Goal: Transaction & Acquisition: Purchase product/service

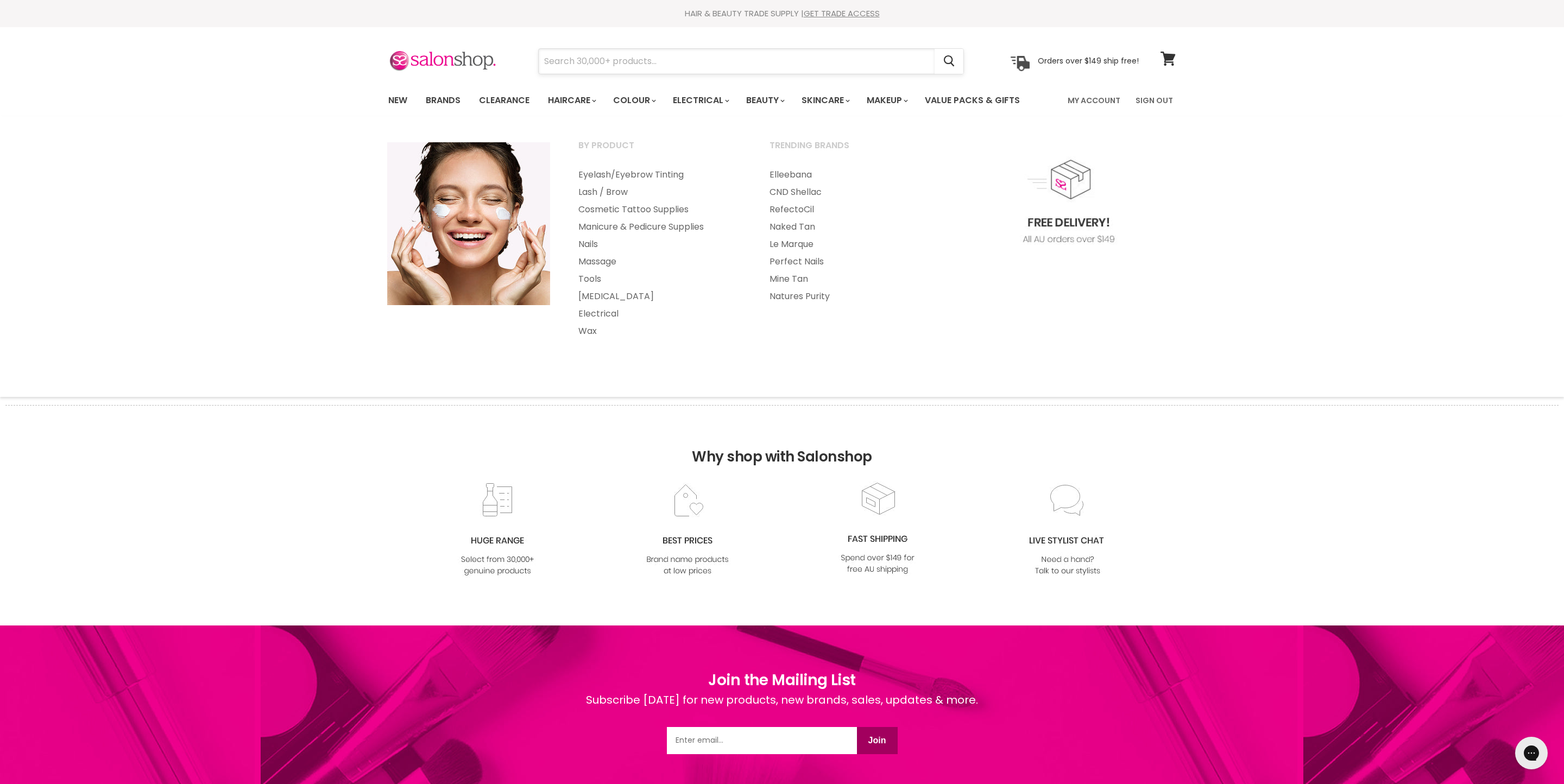
click at [838, 68] on input "Search" at bounding box center [736, 61] width 396 height 25
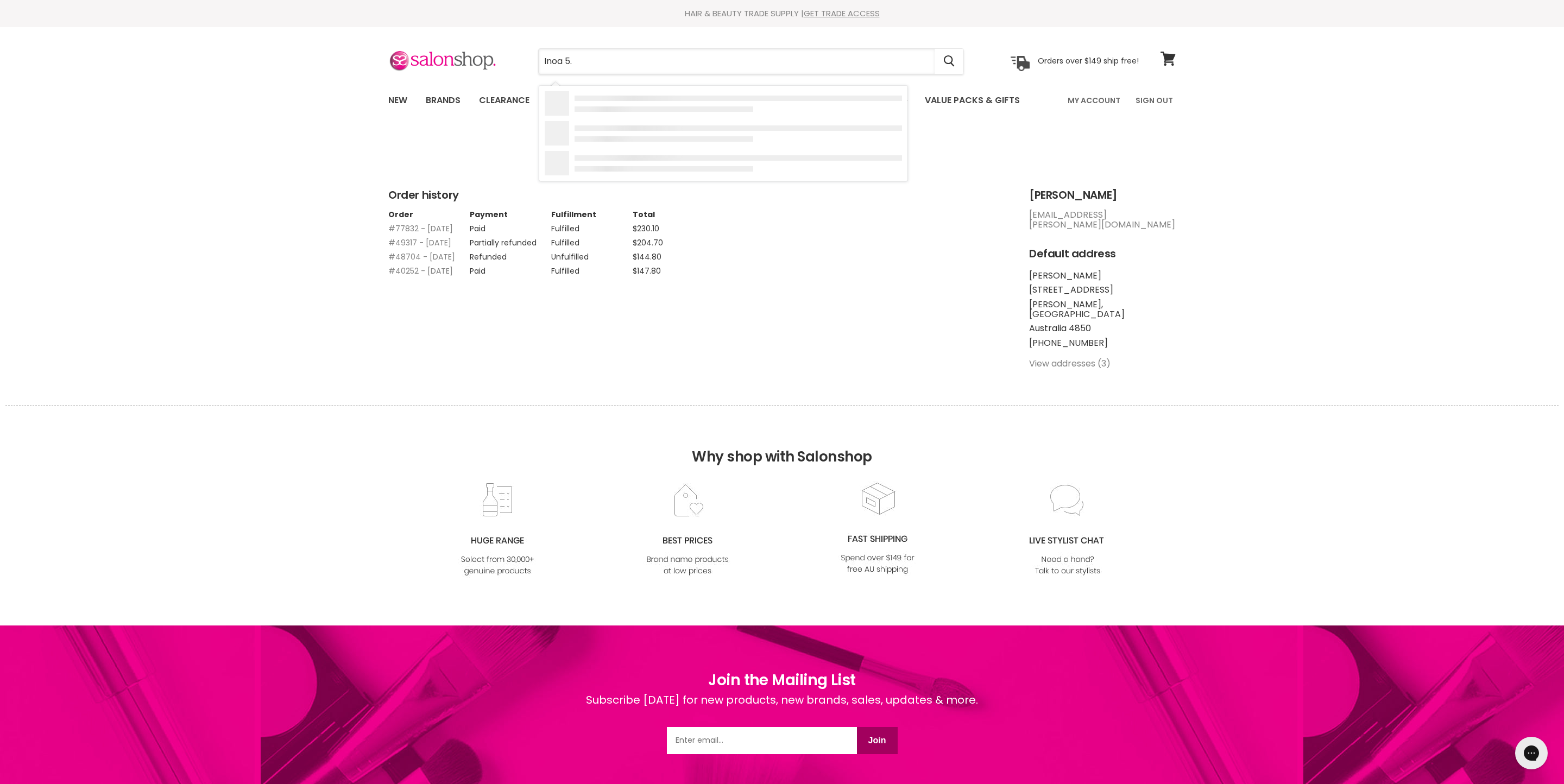
type input "Inoa 5.0"
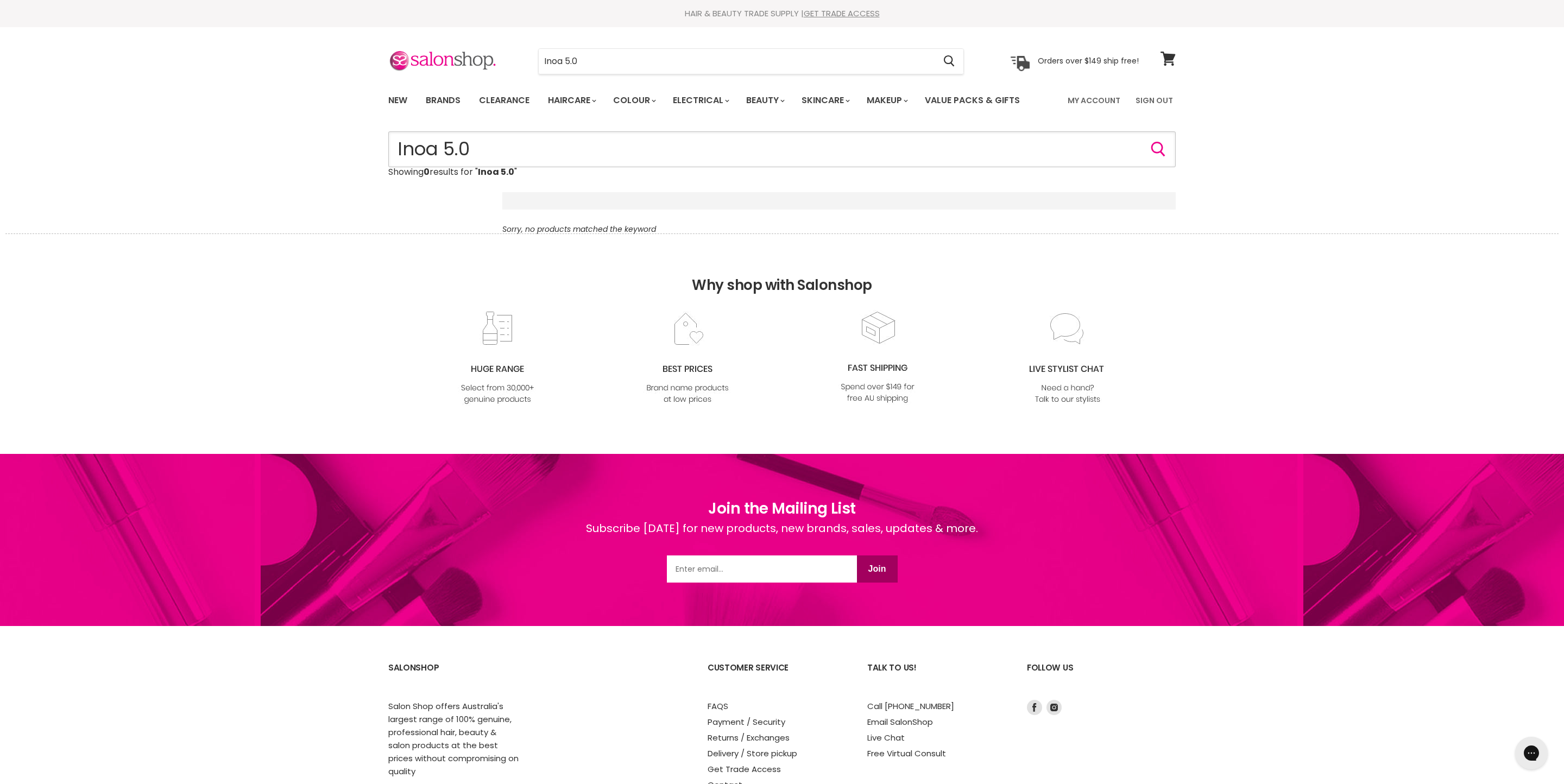
drag, startPoint x: 441, startPoint y: 198, endPoint x: 512, endPoint y: 196, distance: 71.0
click at [512, 167] on input "Inoa 5.0" at bounding box center [782, 149] width 788 height 36
type input "Inoa"
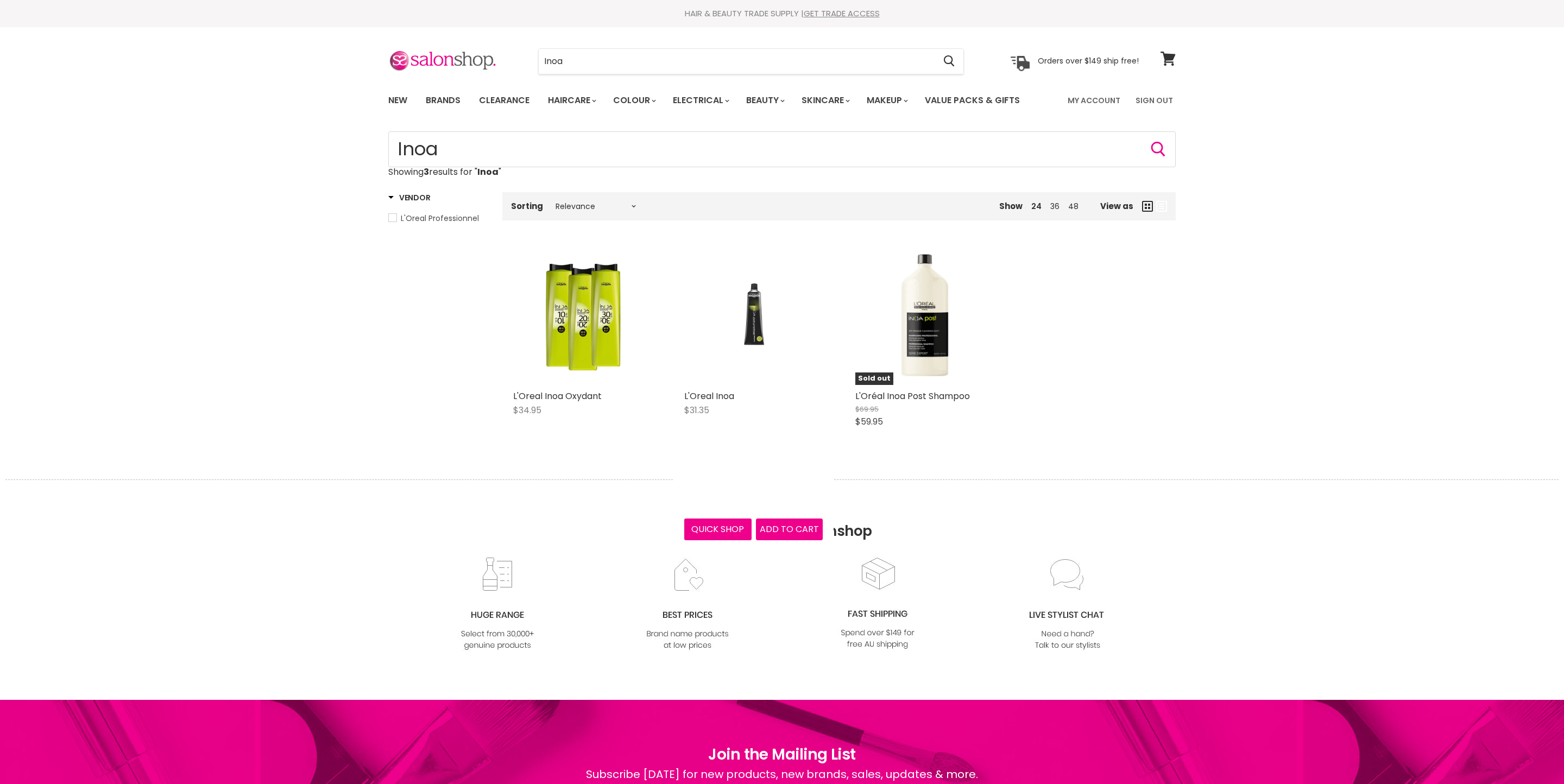
click at [725, 385] on img "Main content" at bounding box center [754, 315] width 92 height 138
drag, startPoint x: 372, startPoint y: 195, endPoint x: 314, endPoint y: 192, distance: 58.1
click at [314, 192] on div "Home Search results for “Inoa” (3) Inoa Showing 3 results for " Inoa " Vendor L…" at bounding box center [782, 305] width 1564 height 348
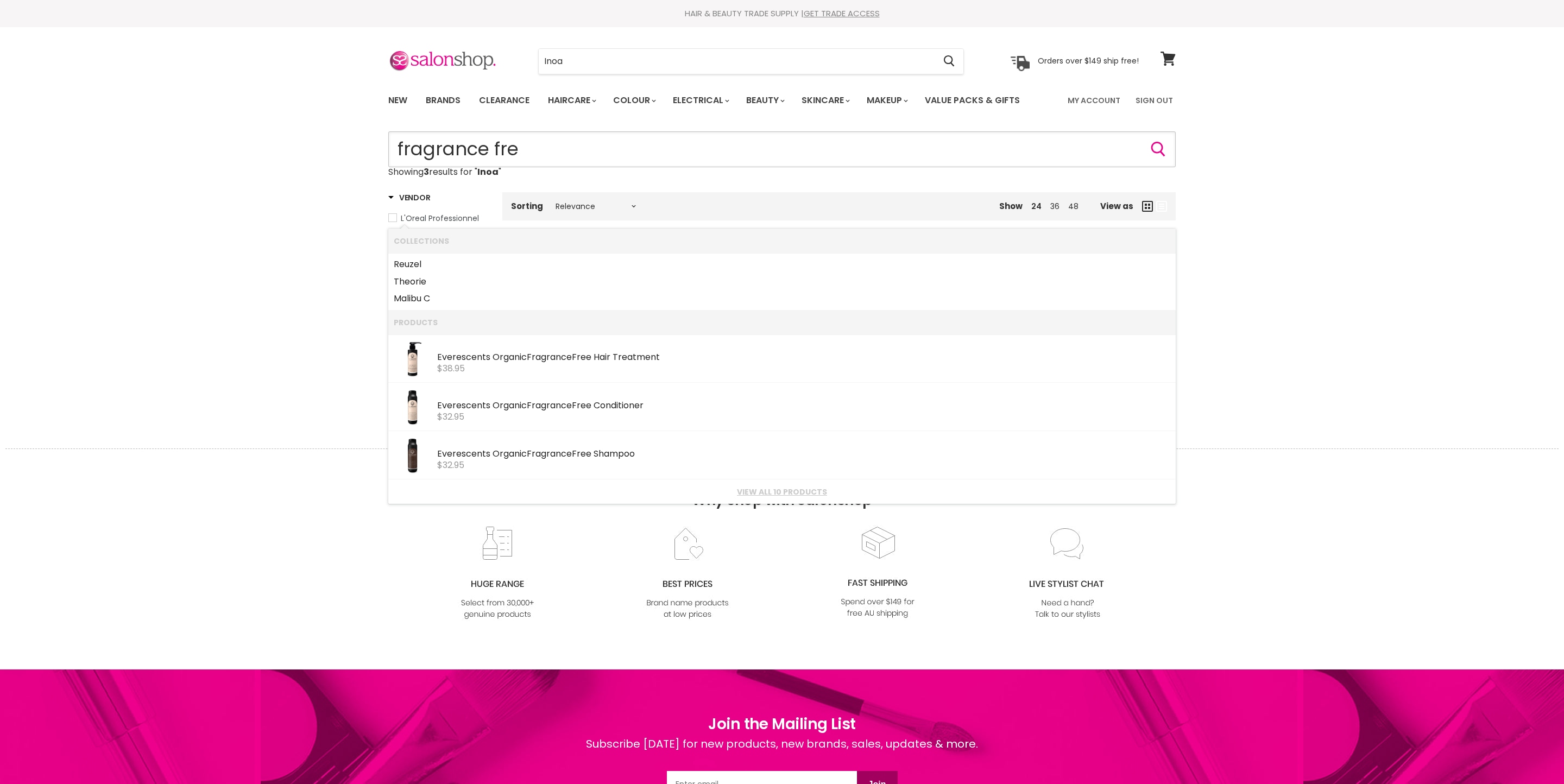
type input "fragrance free"
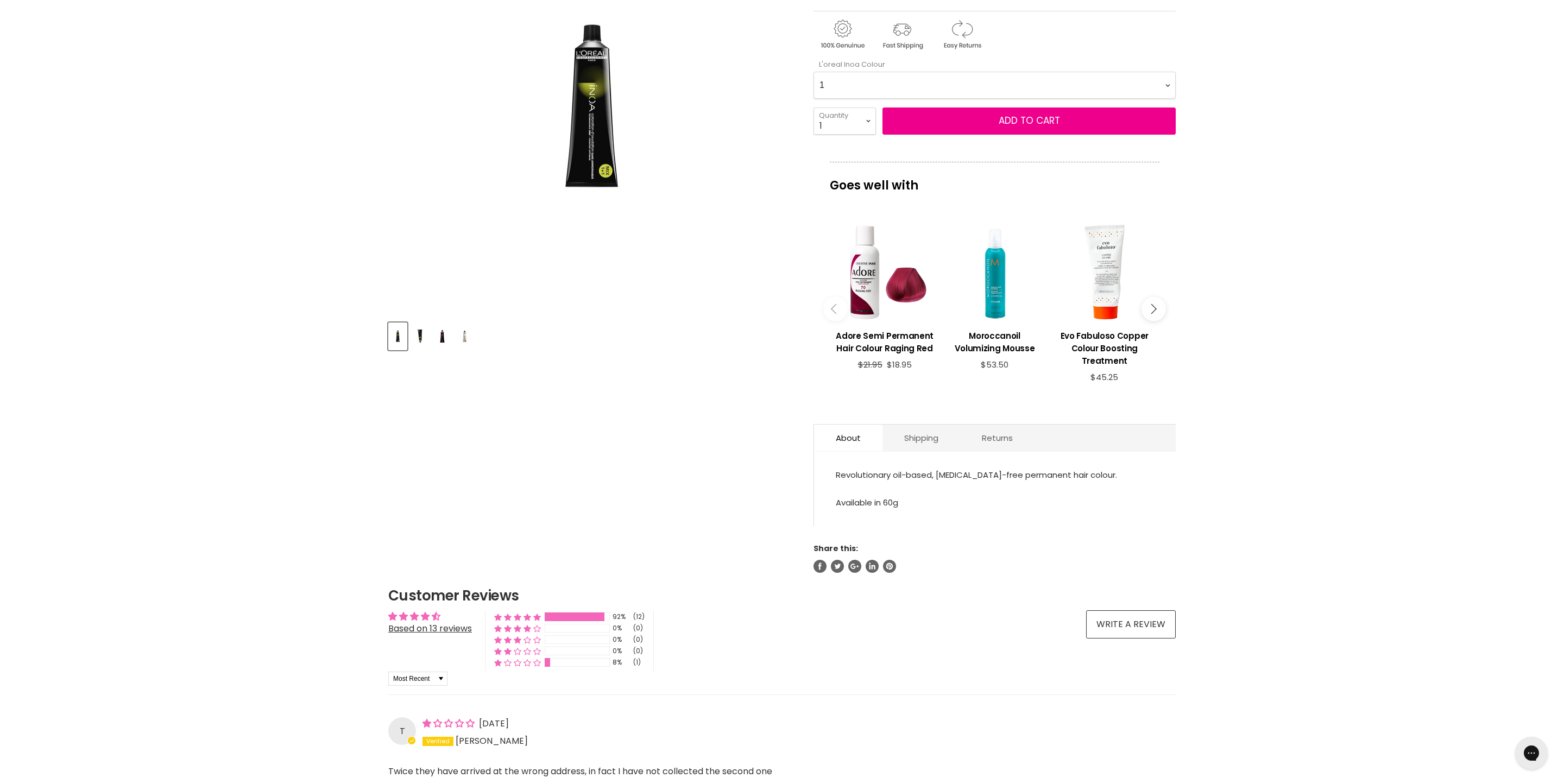
scroll to position [192, 0]
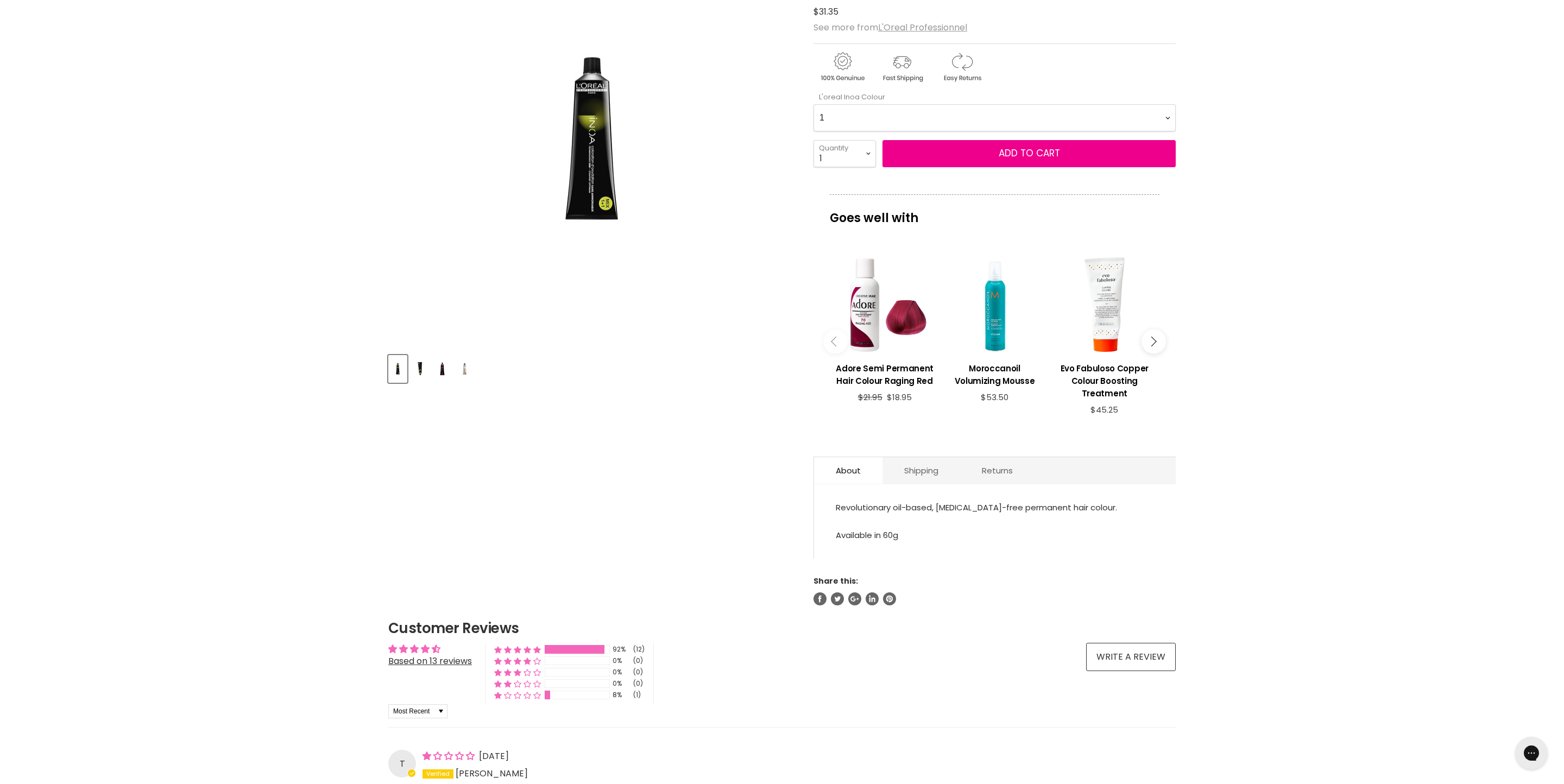
select Colour-0-0 "5.0"
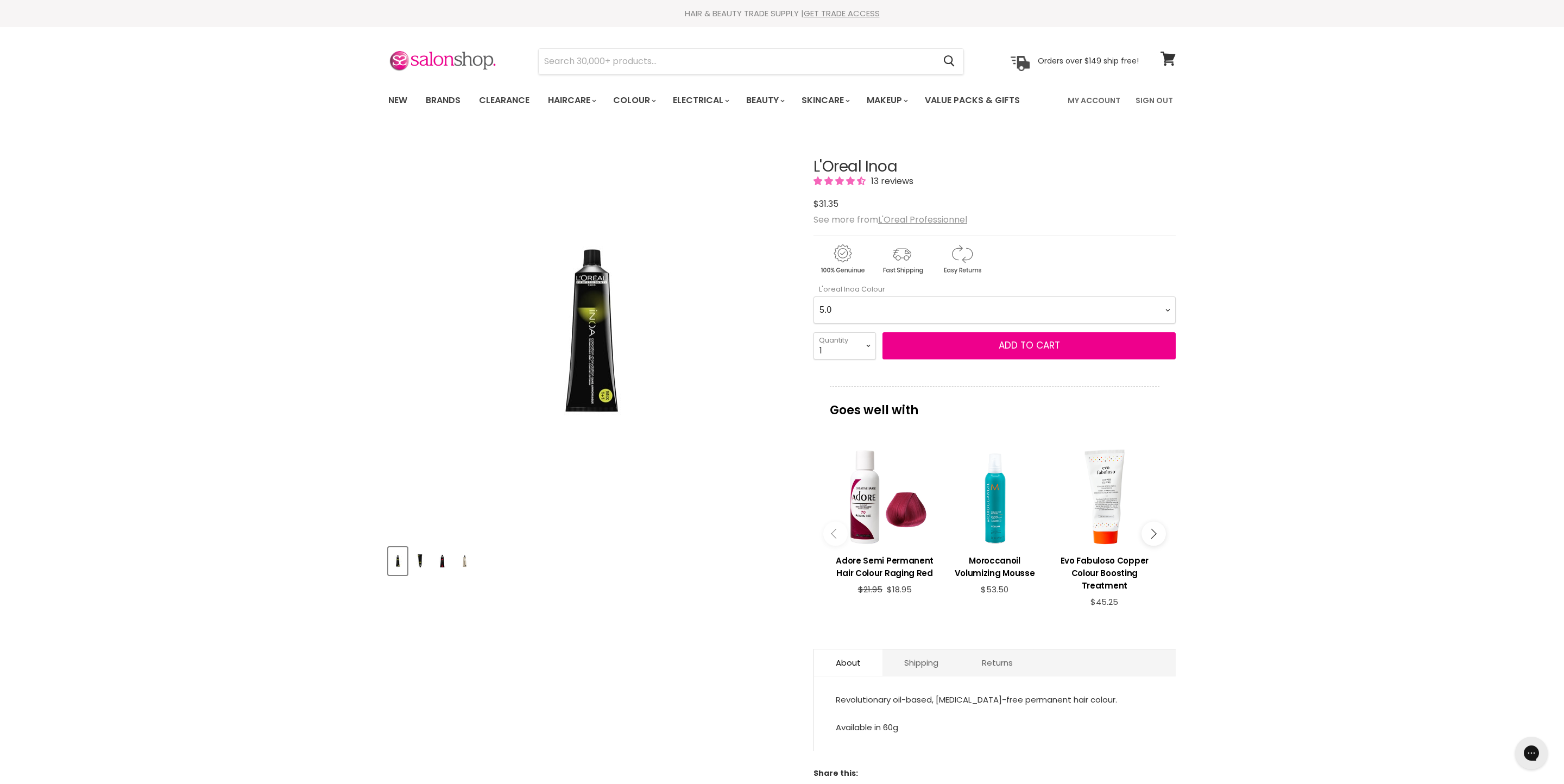
scroll to position [0, 0]
click at [983, 359] on button "Add to cart" at bounding box center [1029, 346] width 293 height 27
click at [1092, 359] on button "Add to cart" at bounding box center [1029, 346] width 293 height 27
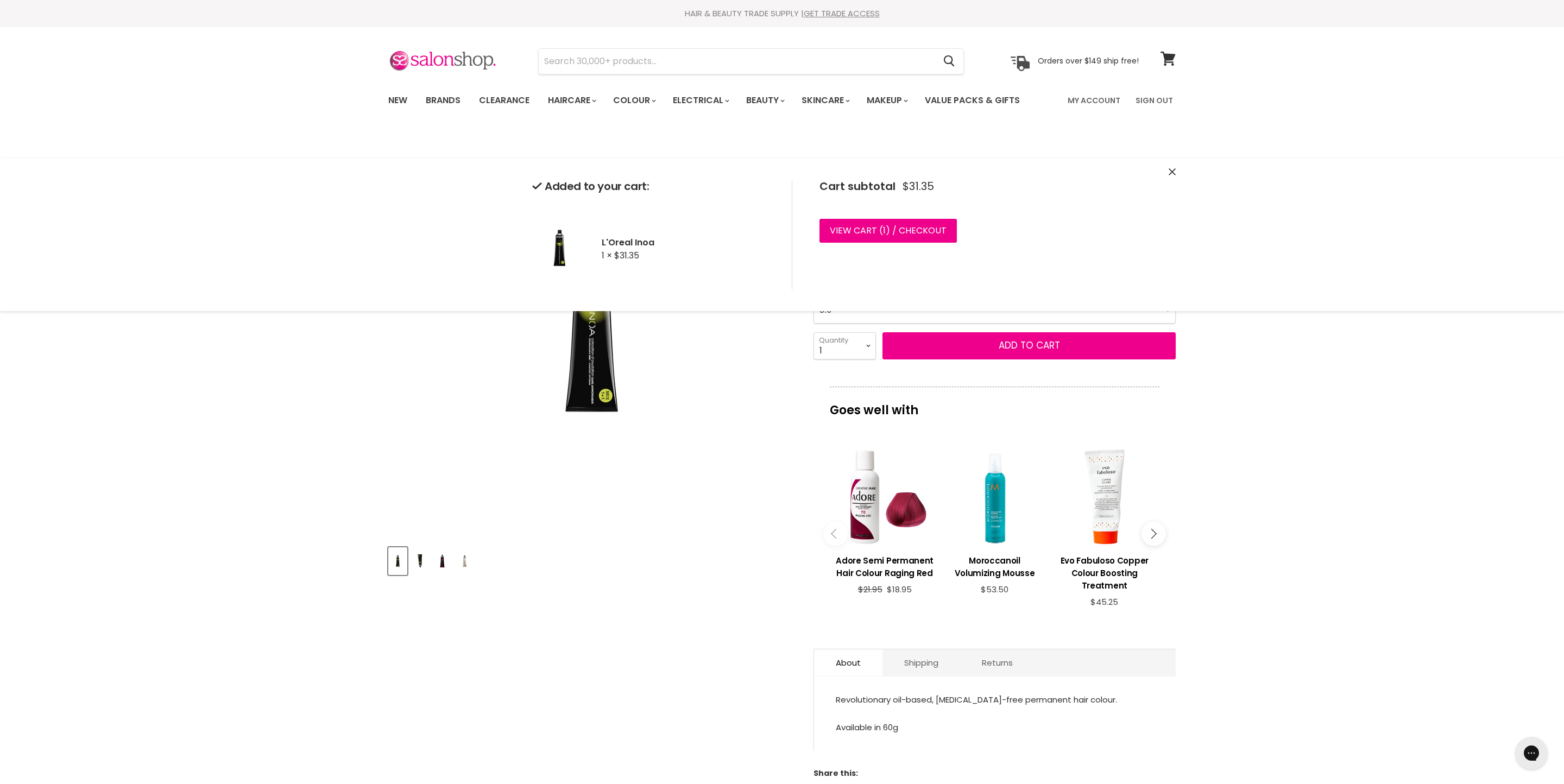
select select "3"
type input "3"
click at [1004, 351] on span "Add to cart" at bounding box center [1029, 345] width 62 height 13
drag, startPoint x: 752, startPoint y: 69, endPoint x: 845, endPoint y: 78, distance: 93.4
click at [752, 68] on input "Search" at bounding box center [736, 61] width 396 height 25
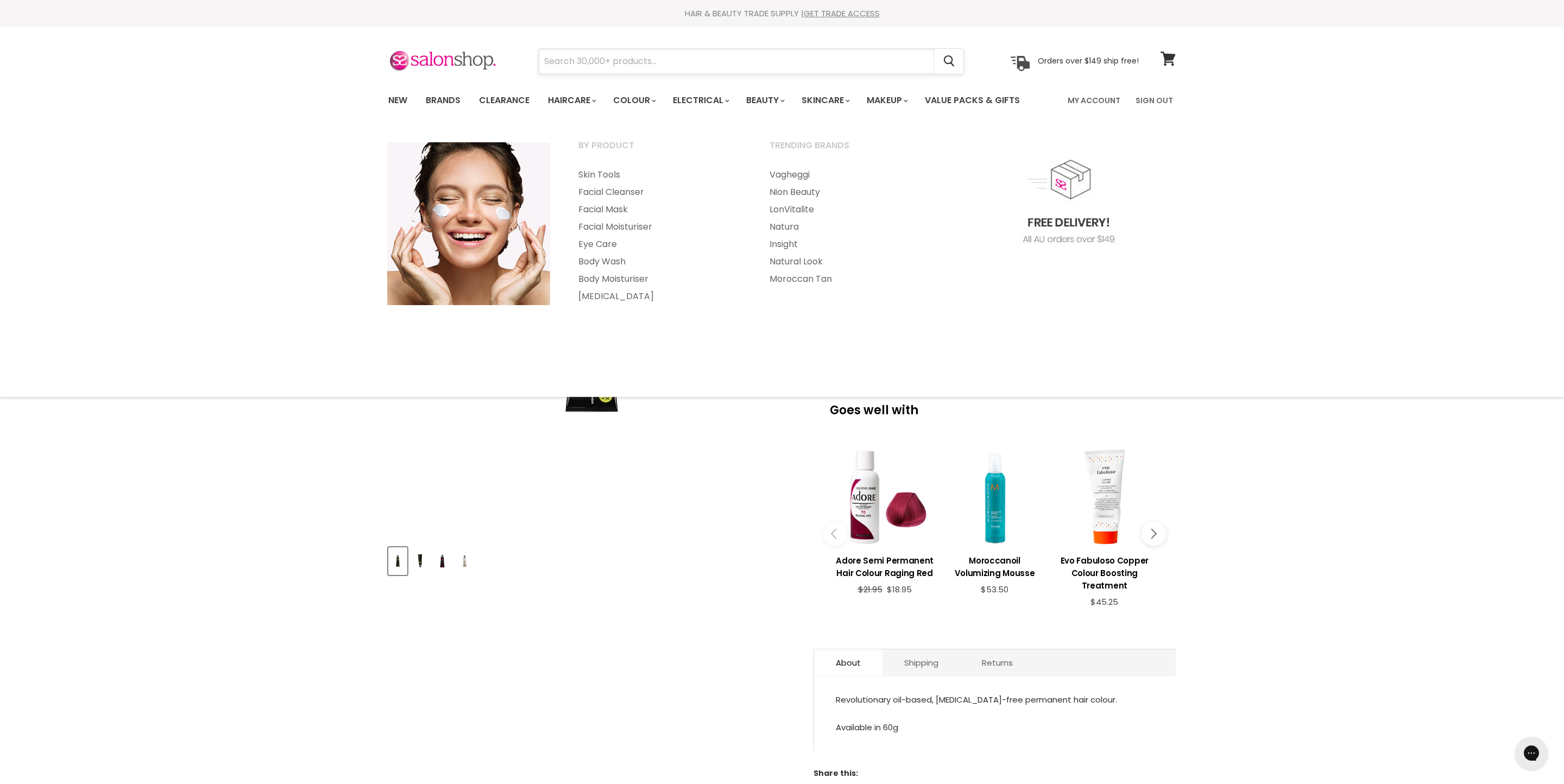
click at [847, 56] on input "Search" at bounding box center [736, 61] width 396 height 25
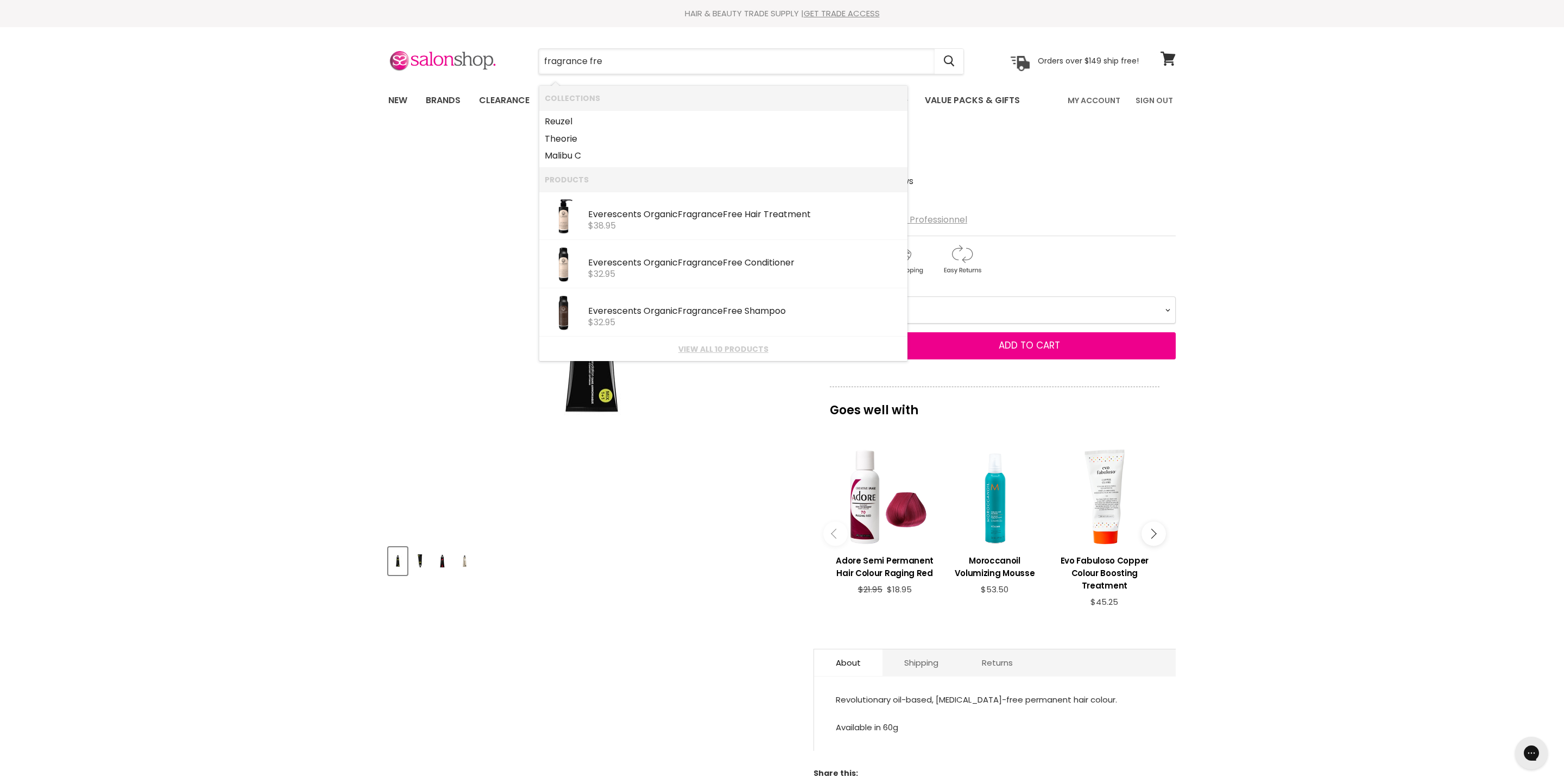
type input "fragrance free"
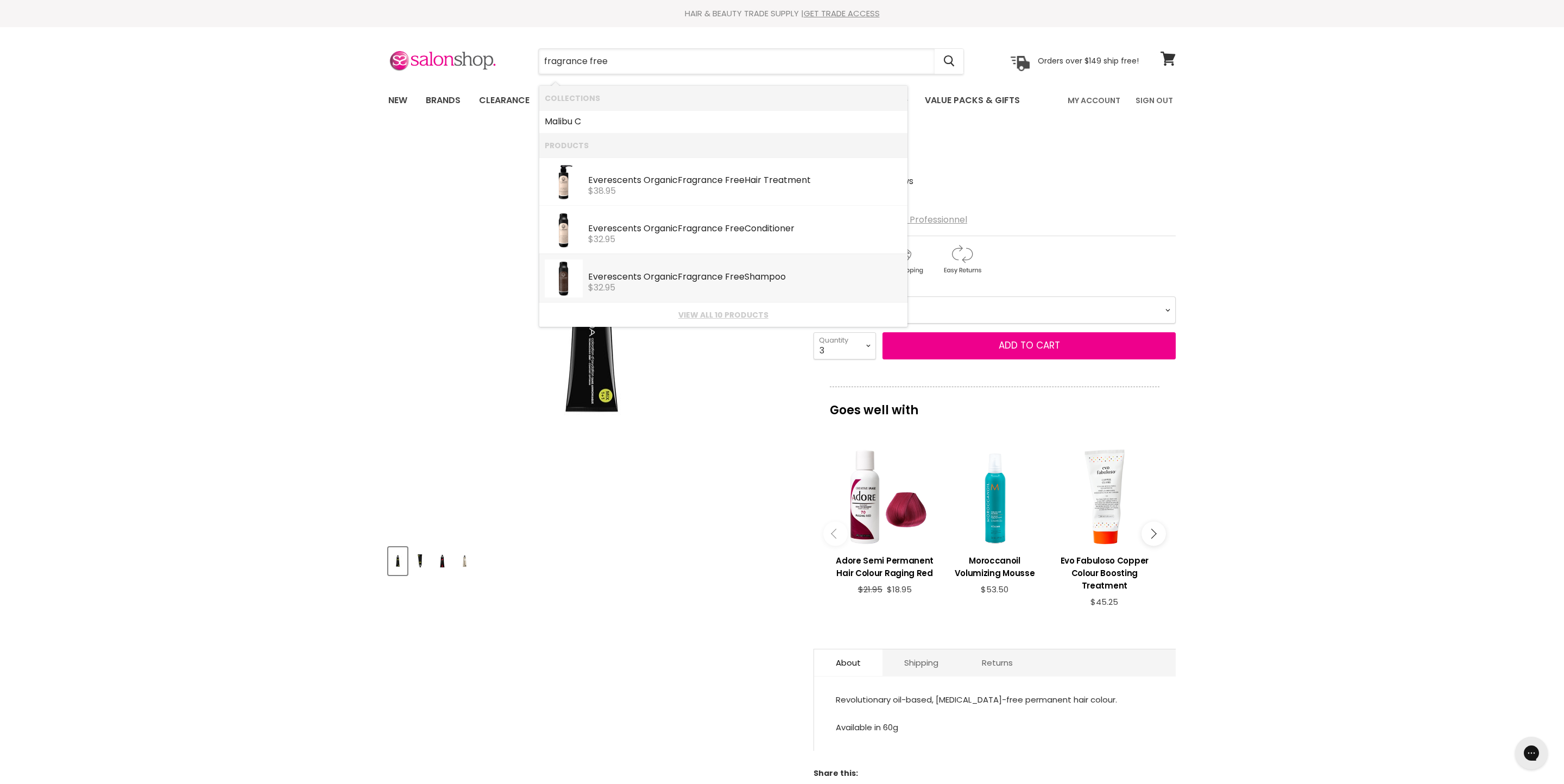
click at [723, 283] on b "Fragrance" at bounding box center [700, 276] width 45 height 12
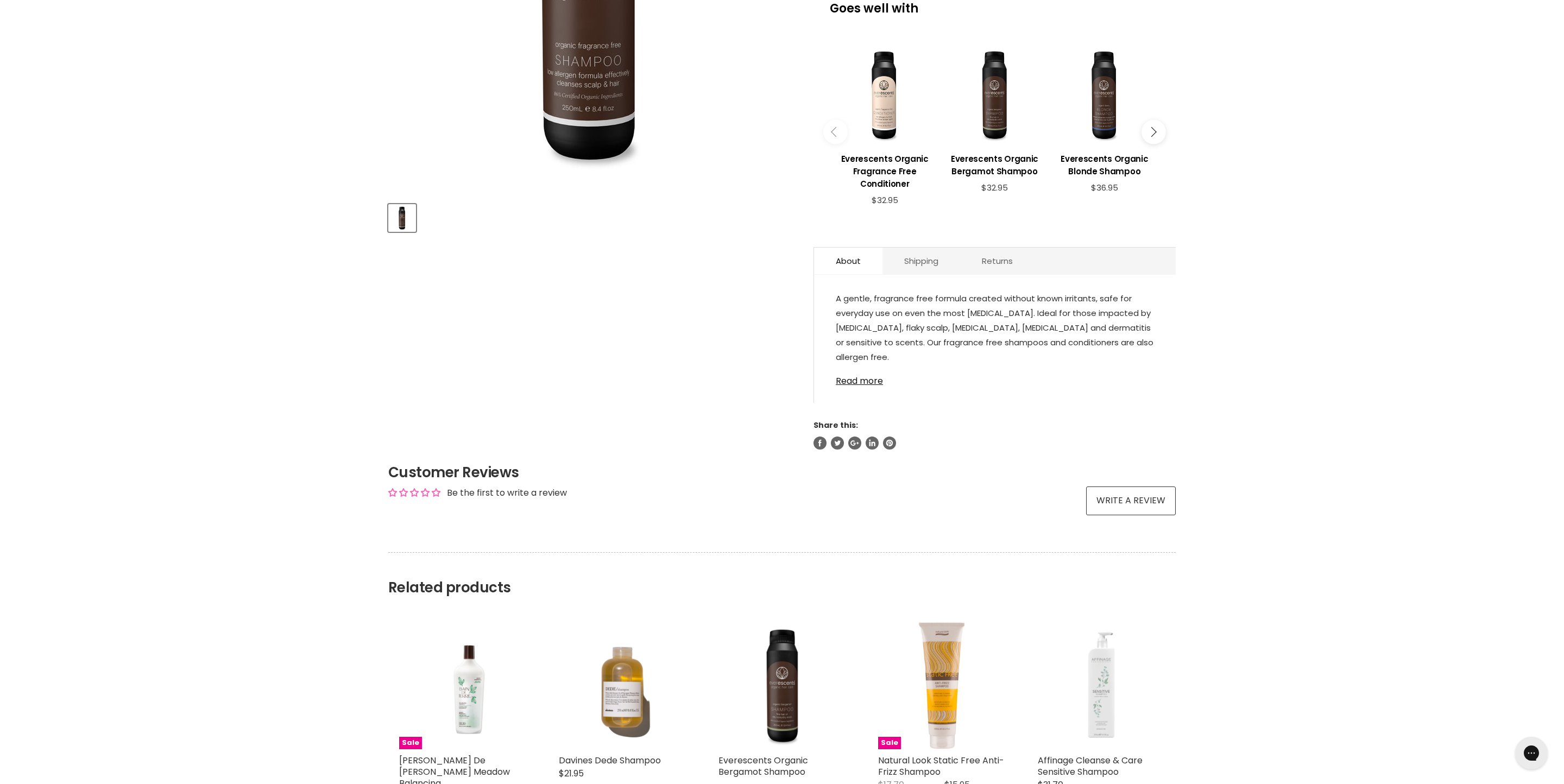
click at [863, 386] on link "Read more" at bounding box center [994, 377] width 319 height 16
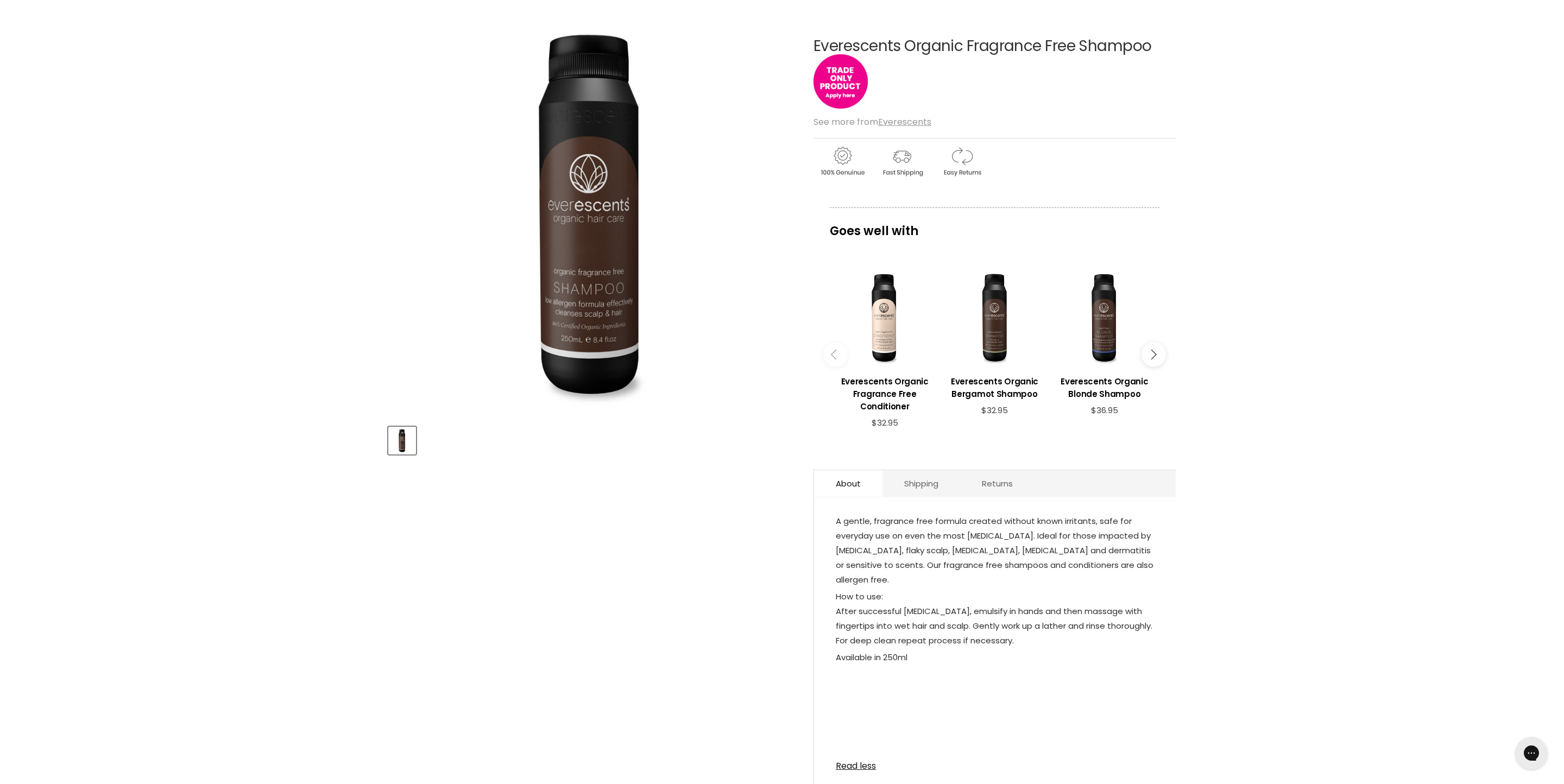
scroll to position [121, 0]
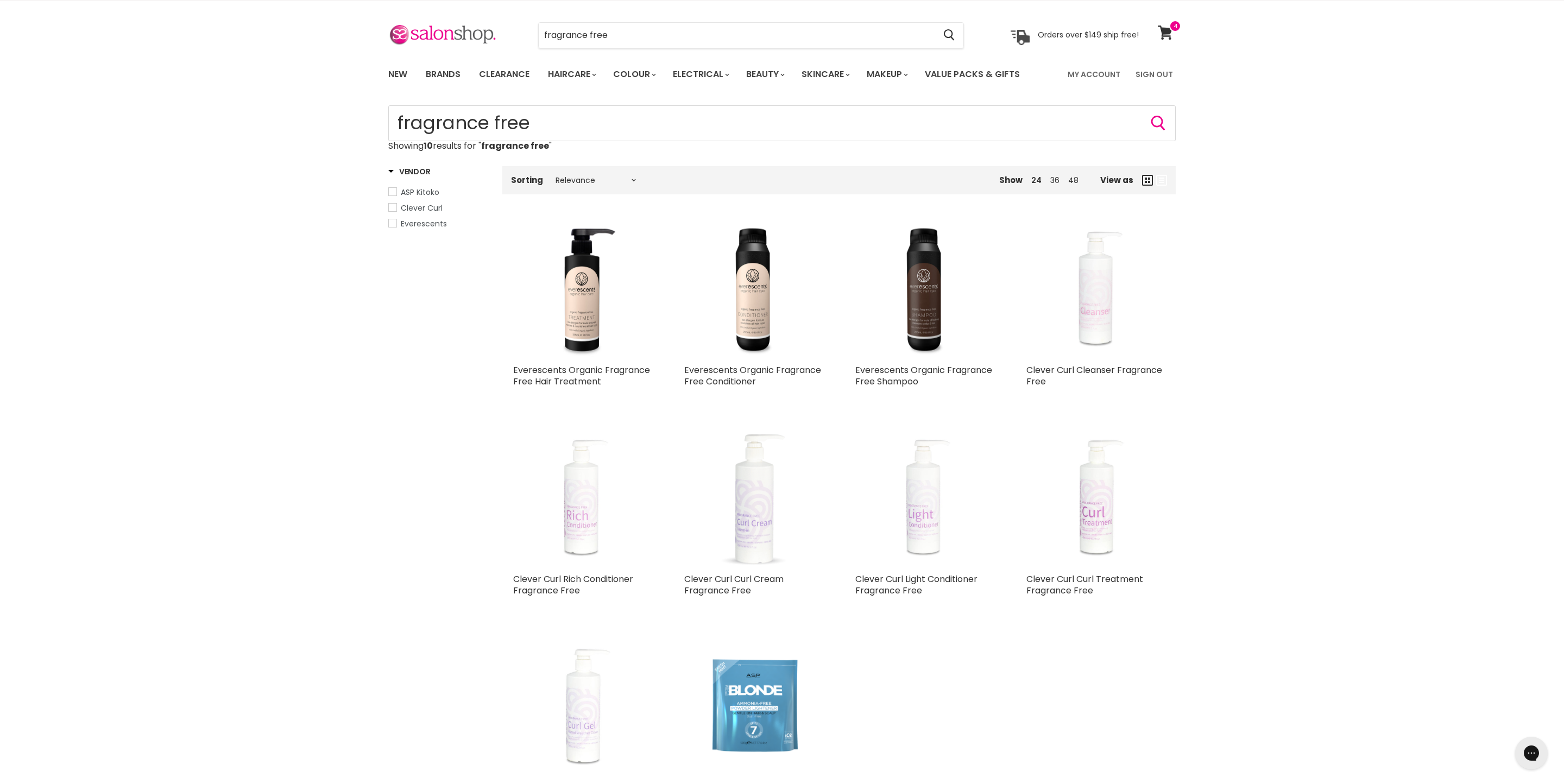
scroll to position [23, 0]
click at [1090, 362] on img "Main content" at bounding box center [1096, 292] width 104 height 138
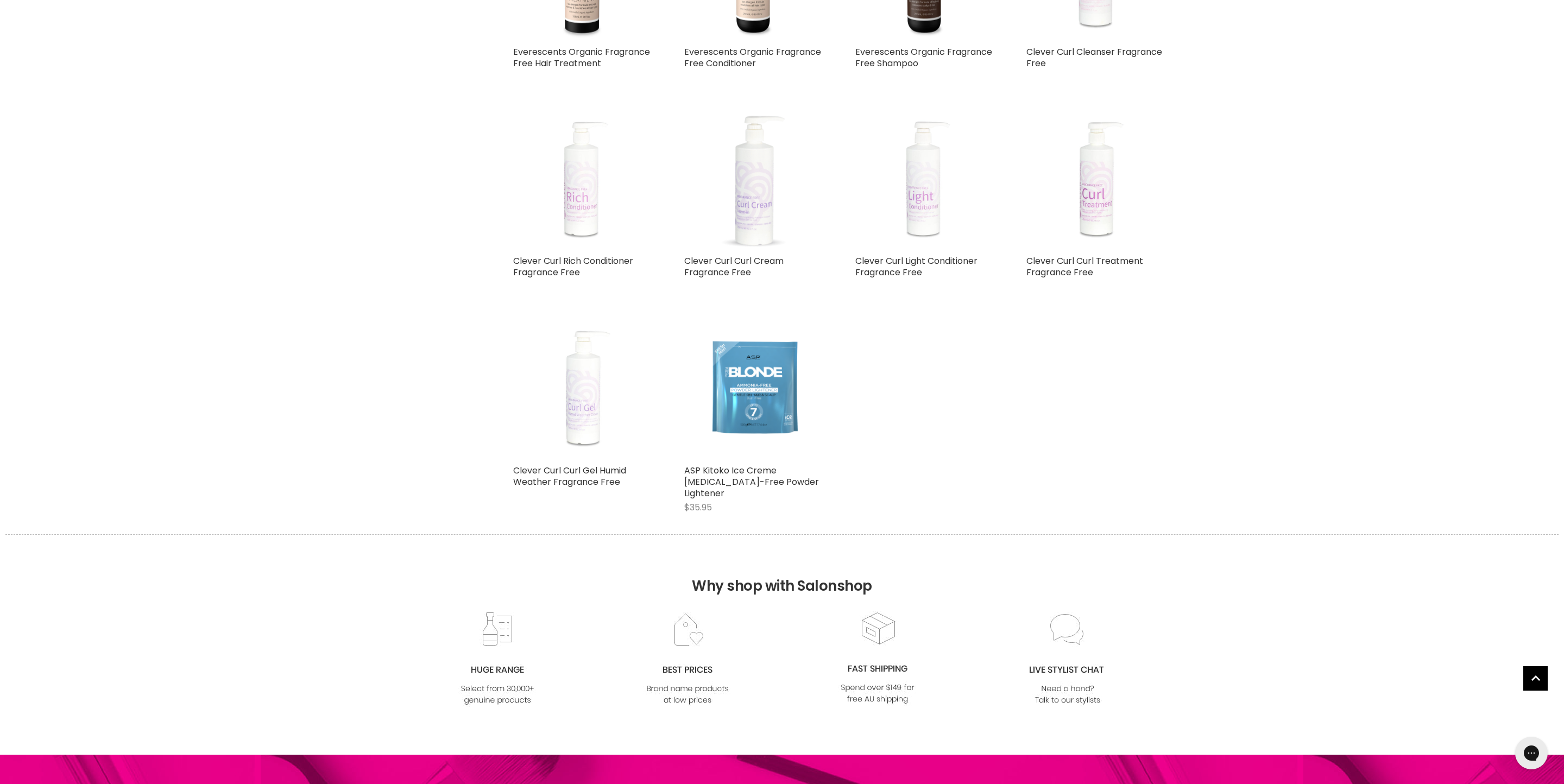
scroll to position [308, 0]
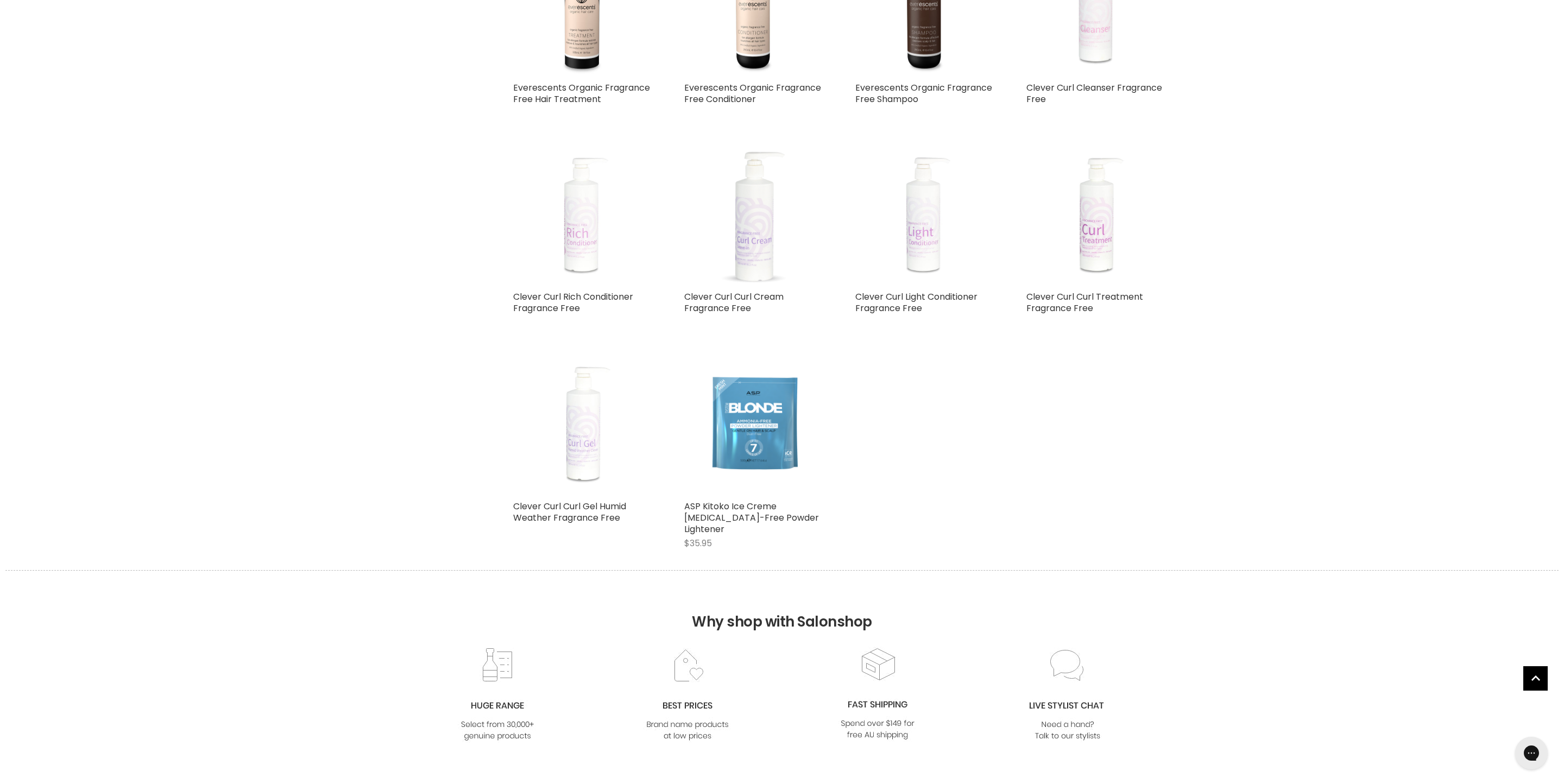
click at [562, 285] on img "Main content" at bounding box center [583, 216] width 104 height 138
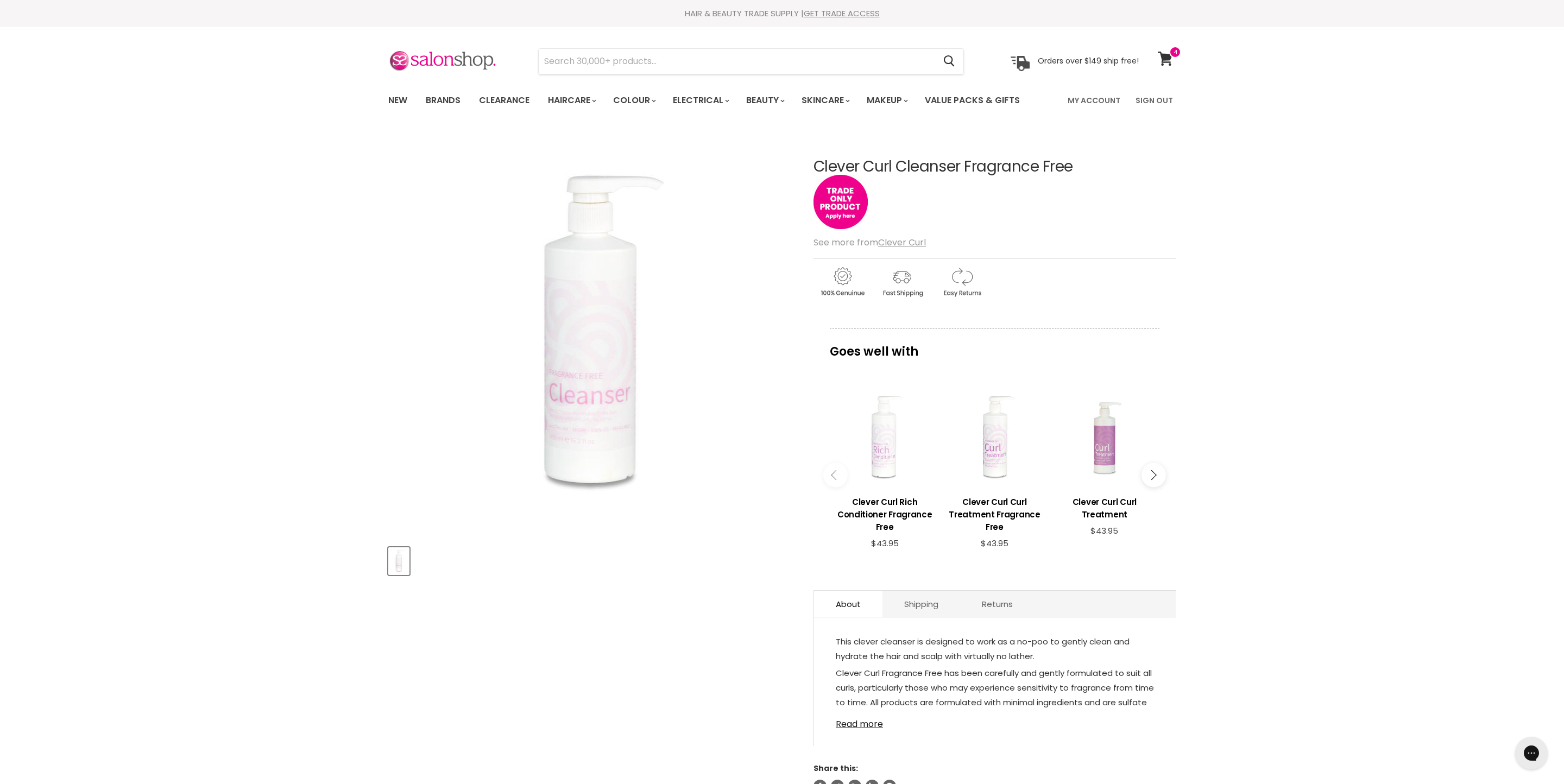
drag, startPoint x: 1089, startPoint y: 216, endPoint x: 830, endPoint y: 206, distance: 259.2
click at [795, 203] on article "Click or scroll to zoom Tap or pinch to zoom Clever Curl Cleanser Fragrance Fre…" at bounding box center [782, 462] width 788 height 661
copy h1 "Clever Curl Cleanser Fragrance Free"
click at [1166, 60] on icon at bounding box center [1165, 59] width 15 height 14
